Goal: Information Seeking & Learning: Learn about a topic

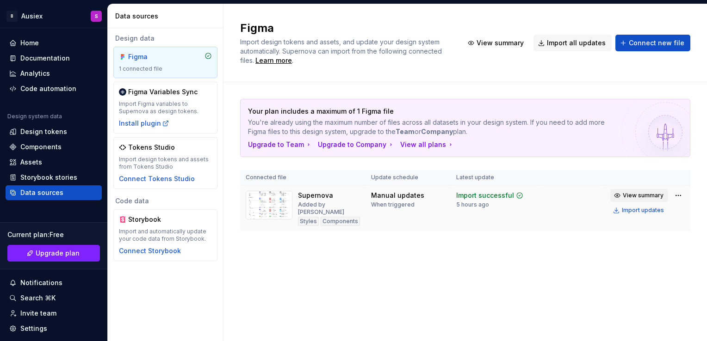
click at [635, 193] on span "View summary" at bounding box center [643, 195] width 41 height 7
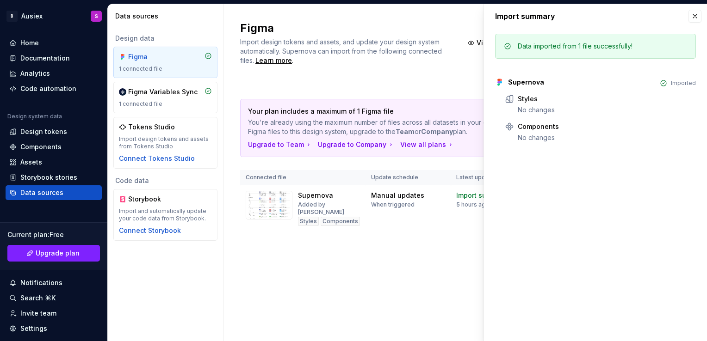
click at [445, 245] on div "Your plan includes a maximum of 1 Figma file You're already using the maximum n…" at bounding box center [465, 174] width 450 height 185
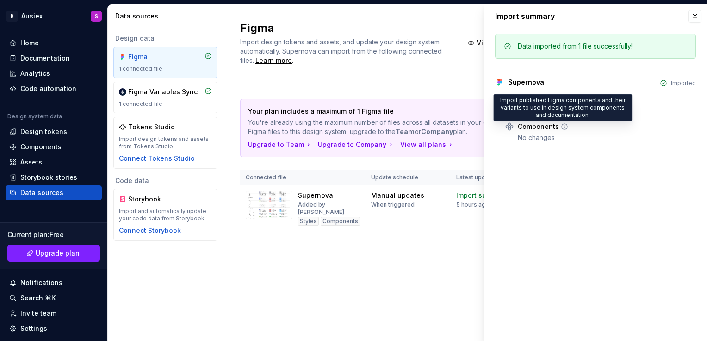
click at [563, 125] on icon at bounding box center [564, 126] width 7 height 7
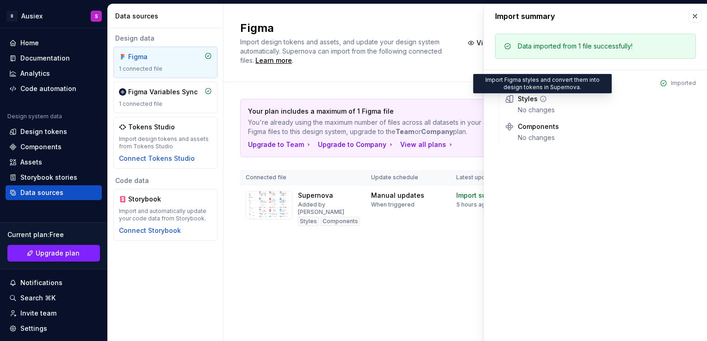
click at [544, 98] on icon at bounding box center [542, 98] width 7 height 7
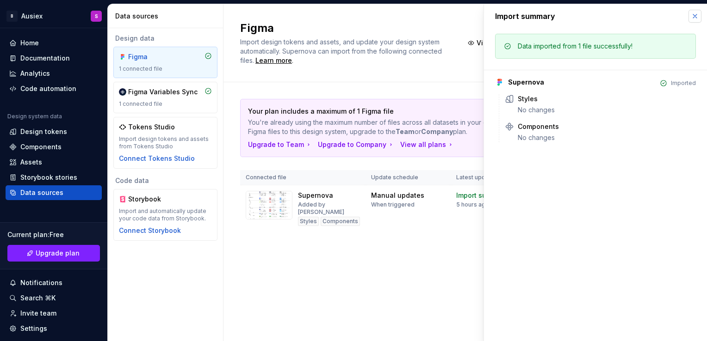
click at [692, 19] on button "button" at bounding box center [694, 16] width 13 height 13
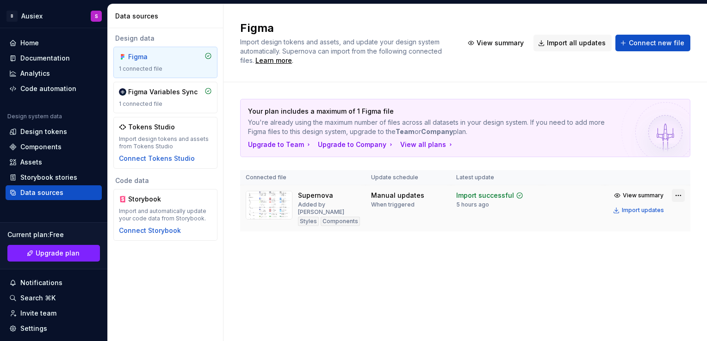
click at [673, 197] on html "B Ausiex S Home Documentation Analytics Code automation Design system data Desi…" at bounding box center [353, 170] width 707 height 341
click at [461, 265] on html "B Ausiex S Home Documentation Analytics Code automation Design system data Desi…" at bounding box center [353, 170] width 707 height 341
click at [357, 260] on div "Figma Import design tokens and assets, and update your design system automatica…" at bounding box center [464, 172] width 483 height 337
click at [40, 55] on div "Documentation" at bounding box center [44, 58] width 49 height 9
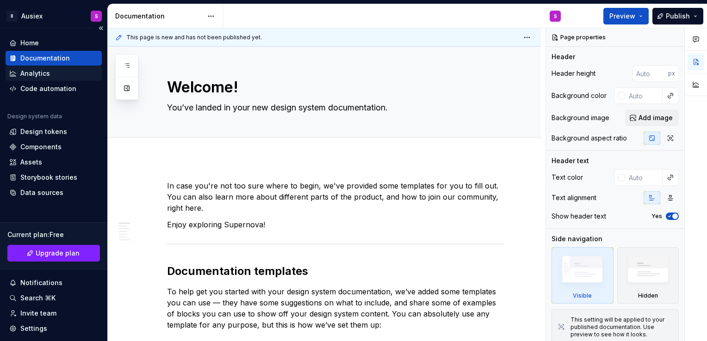
click at [21, 69] on div "Analytics" at bounding box center [35, 73] width 30 height 9
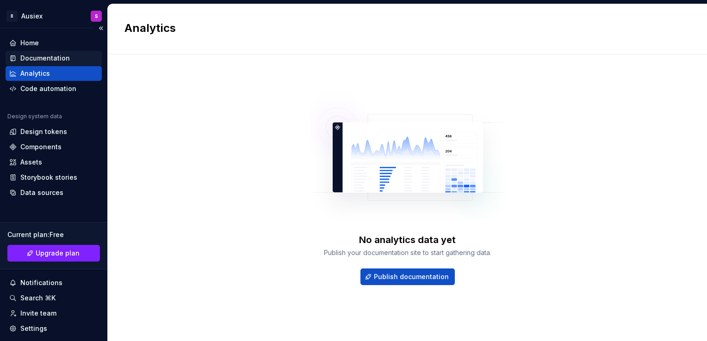
click at [30, 63] on div "Documentation" at bounding box center [54, 58] width 96 height 15
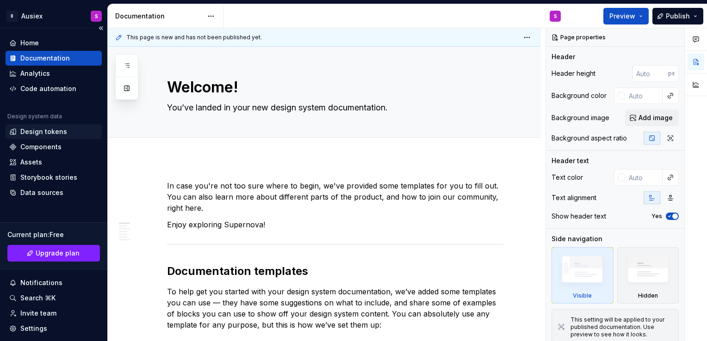
click at [43, 134] on div "Design tokens" at bounding box center [43, 131] width 47 height 9
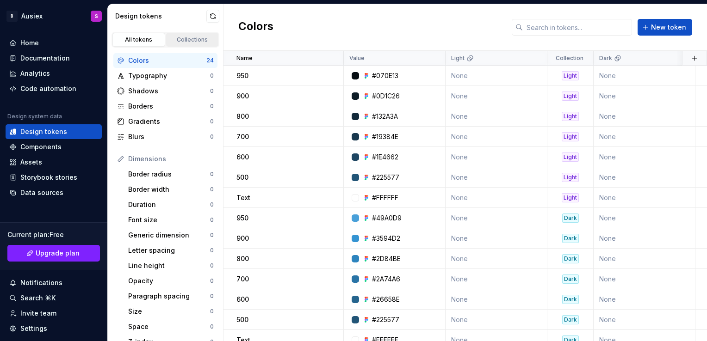
click at [191, 39] on div "Collections" at bounding box center [192, 39] width 46 height 7
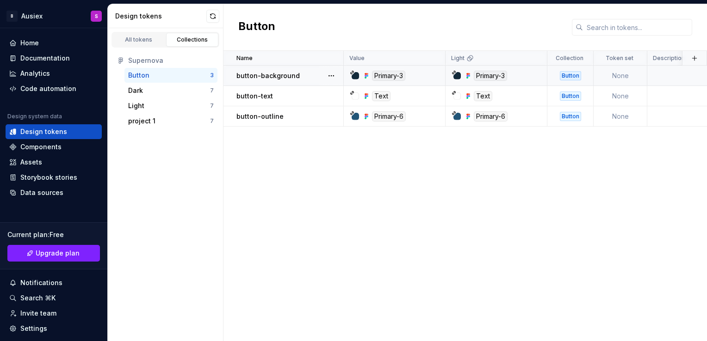
click at [352, 72] on icon at bounding box center [352, 72] width 3 height 3
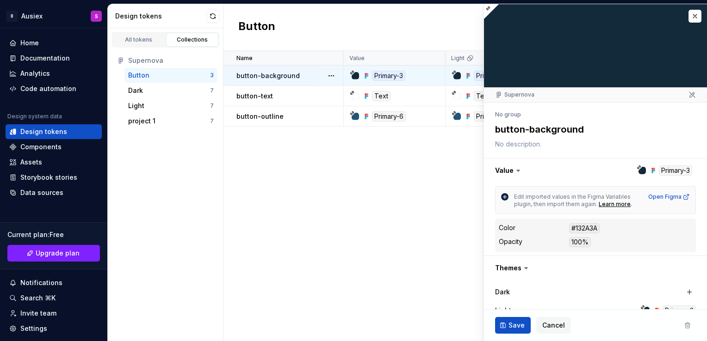
type textarea "*"
click at [688, 17] on button "button" at bounding box center [694, 16] width 13 height 13
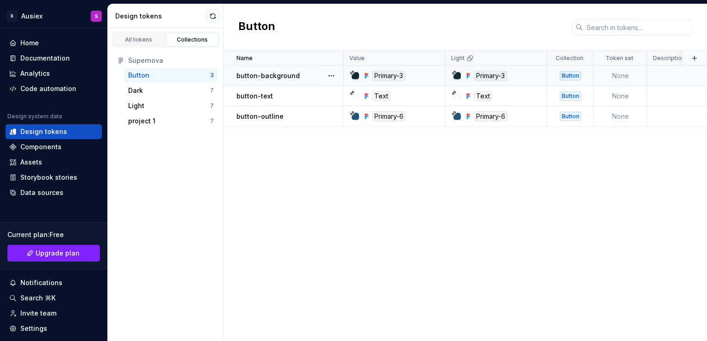
click at [400, 195] on div "Name Value Light Collection Token set Description Last updated button-backgroun…" at bounding box center [464, 196] width 483 height 290
click at [45, 142] on div "Components" at bounding box center [40, 146] width 41 height 9
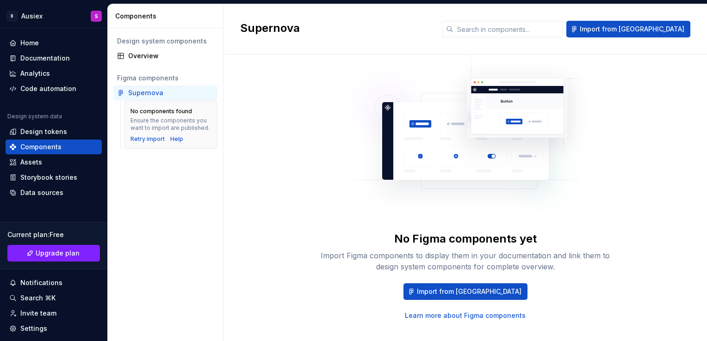
scroll to position [44, 0]
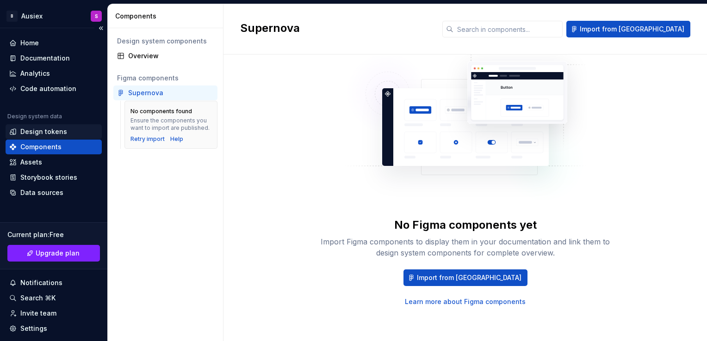
click at [35, 131] on div "Design tokens" at bounding box center [43, 131] width 47 height 9
